Goal: Information Seeking & Learning: Learn about a topic

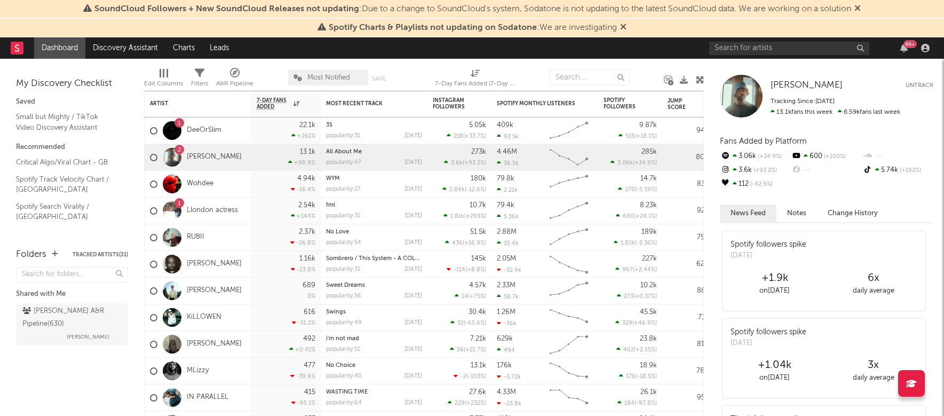
click at [15, 49] on rect at bounding box center [17, 48] width 13 height 13
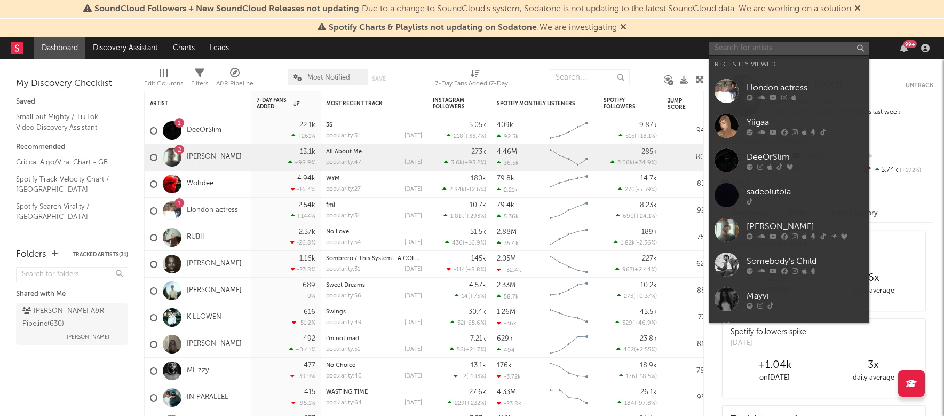
click at [787, 48] on input "text" at bounding box center [789, 48] width 160 height 13
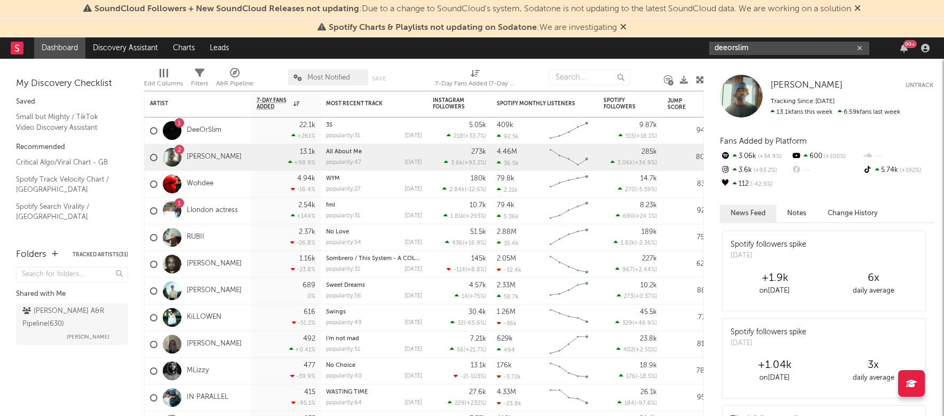
click at [755, 46] on input "deeorslim" at bounding box center [789, 48] width 160 height 13
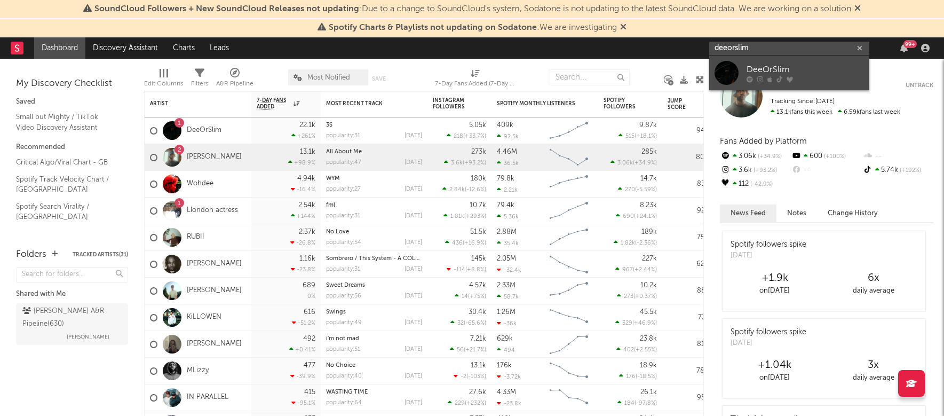
type input "deeorslim"
click at [755, 68] on div "DeeOrSlim" at bounding box center [804, 69] width 117 height 13
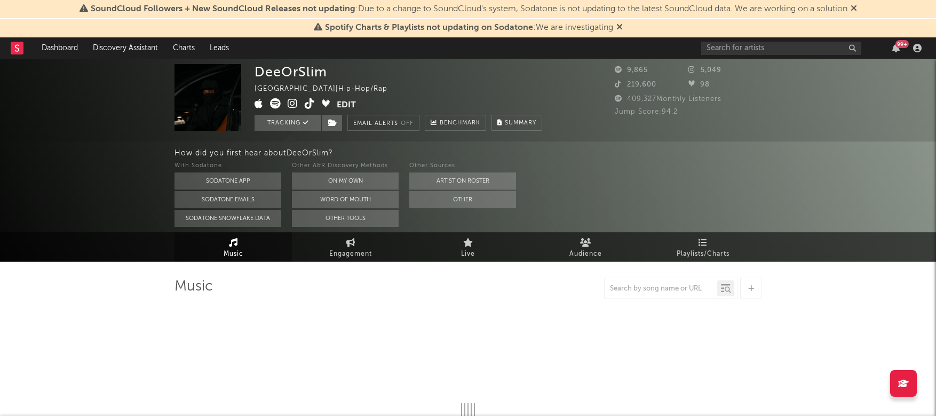
select select "6m"
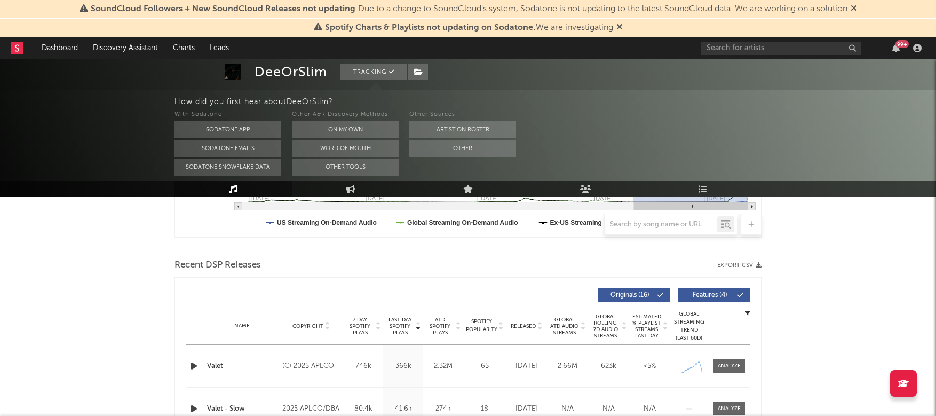
scroll to position [287, 0]
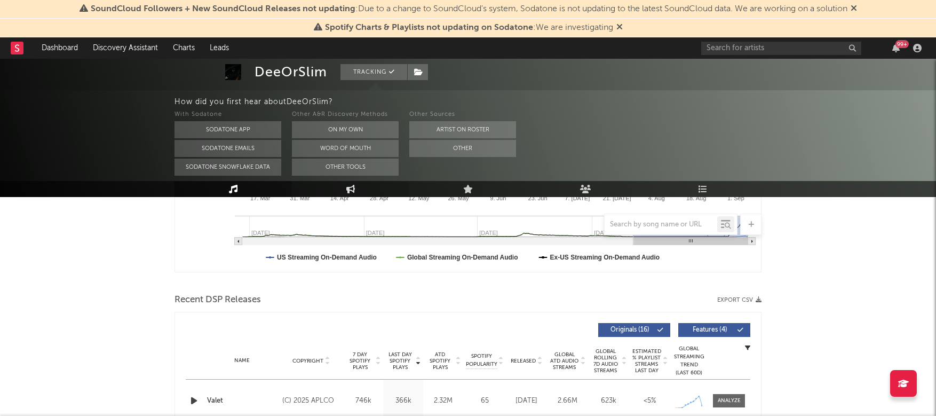
click at [352, 192] on icon at bounding box center [350, 189] width 9 height 9
select select "1w"
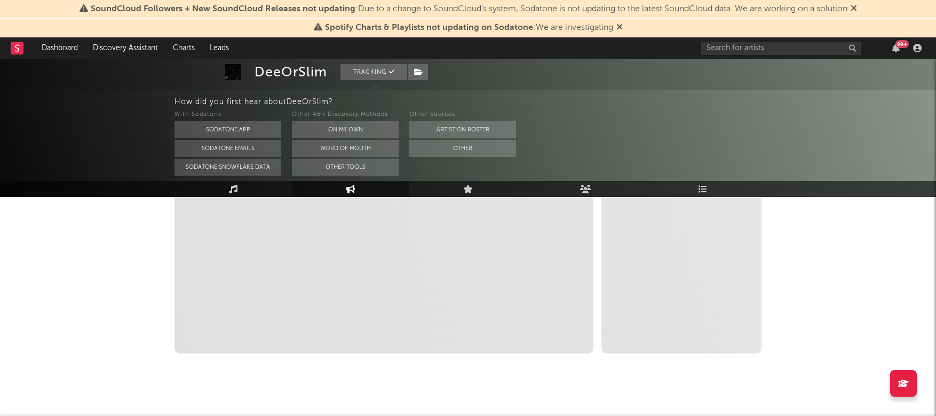
click at [117, 259] on div "DeeOrSlim Tracking United Kingdom | Hip-Hop/Rap Edit Tracking Email Alerts Off …" at bounding box center [468, 100] width 936 height 656
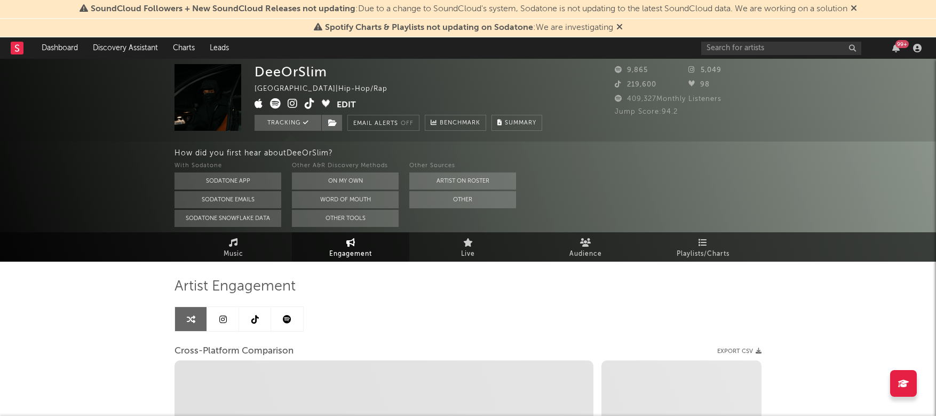
select select "1m"
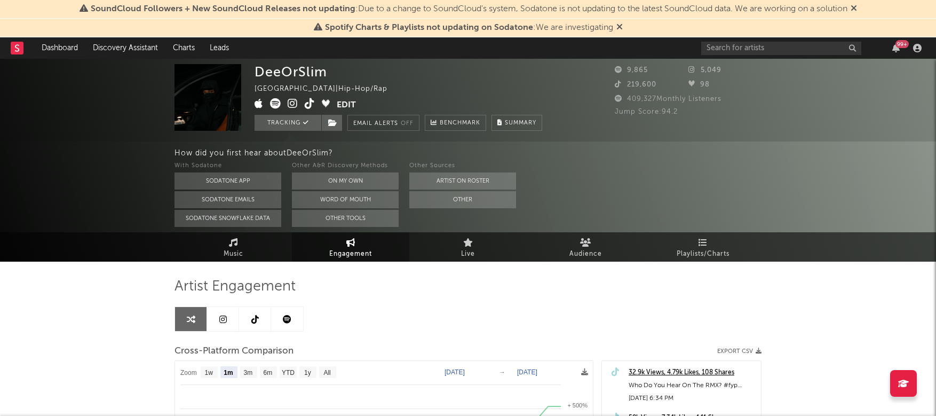
click at [48, 319] on div "DeeOrSlim United Kingdom | Hip-Hop/Rap Edit Tracking Email Alerts Off Benchmark…" at bounding box center [468, 387] width 936 height 656
click at [257, 322] on icon at bounding box center [254, 319] width 7 height 9
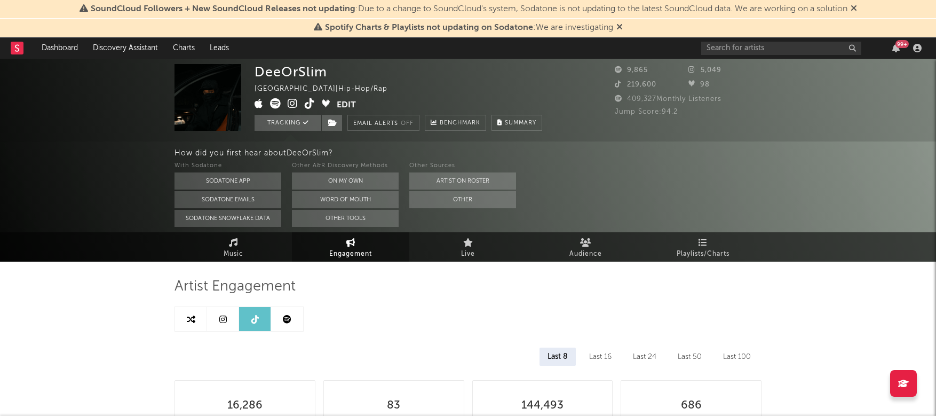
select select "6m"
click at [311, 102] on icon at bounding box center [310, 103] width 10 height 11
click at [226, 245] on link "Music" at bounding box center [232, 246] width 117 height 29
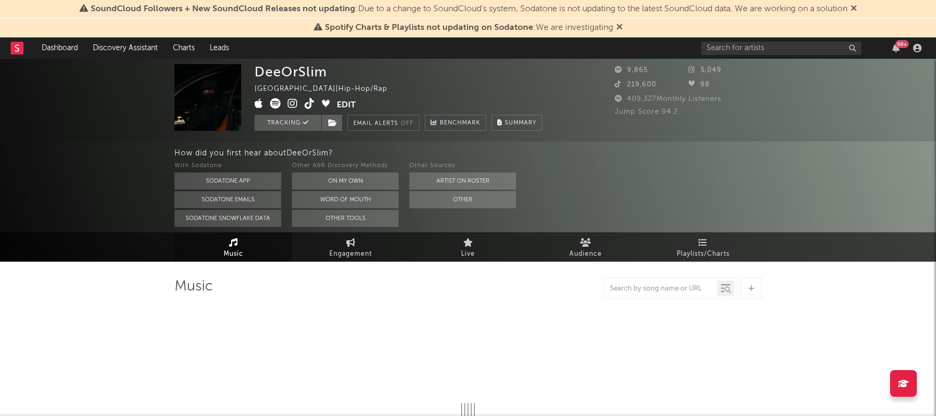
select select "6m"
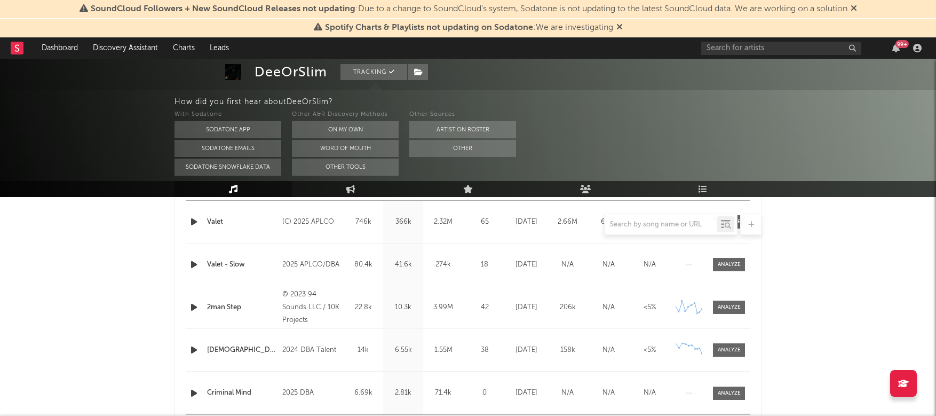
scroll to position [464, 0]
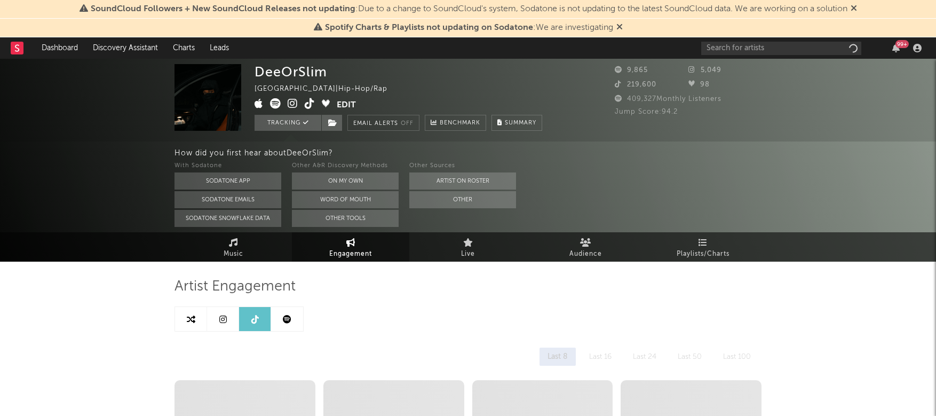
select select "6m"
